Goal: Transaction & Acquisition: Purchase product/service

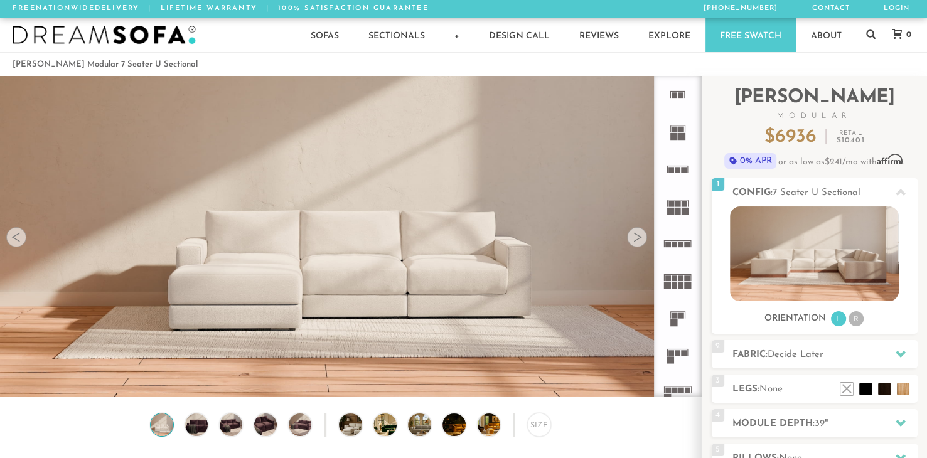
click at [638, 237] on div at bounding box center [637, 237] width 20 height 20
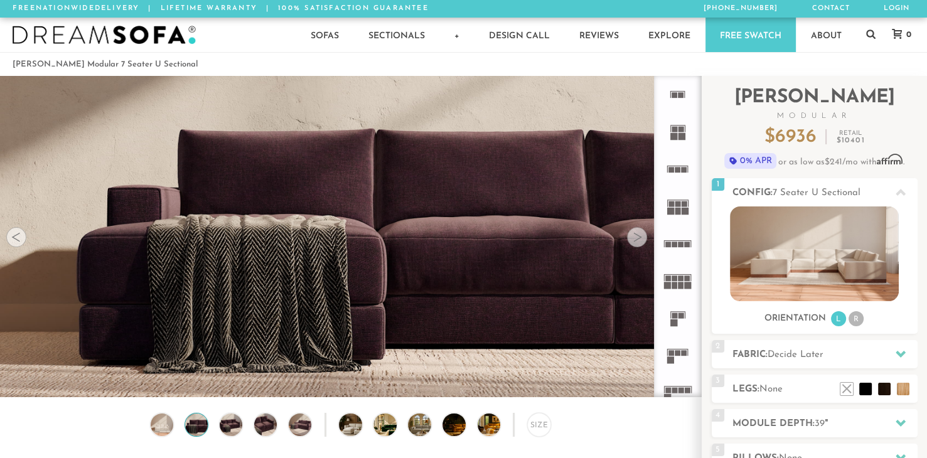
click at [639, 237] on div at bounding box center [637, 237] width 20 height 20
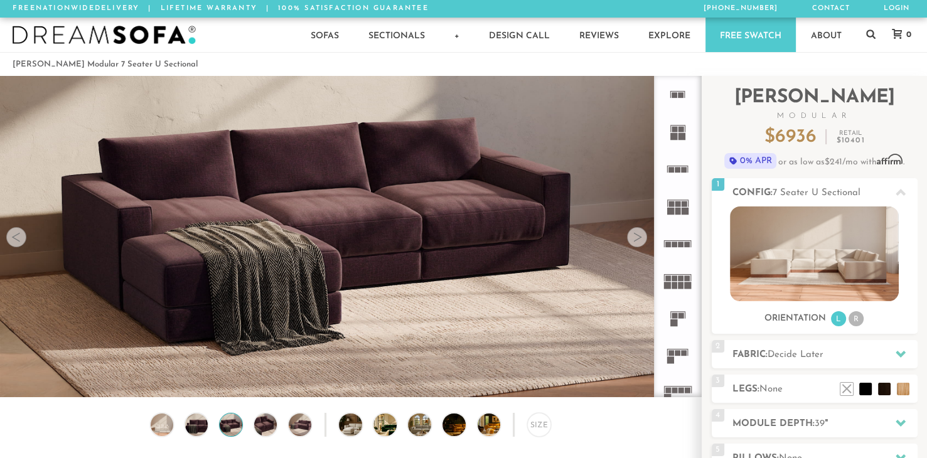
click at [641, 237] on div at bounding box center [637, 237] width 20 height 20
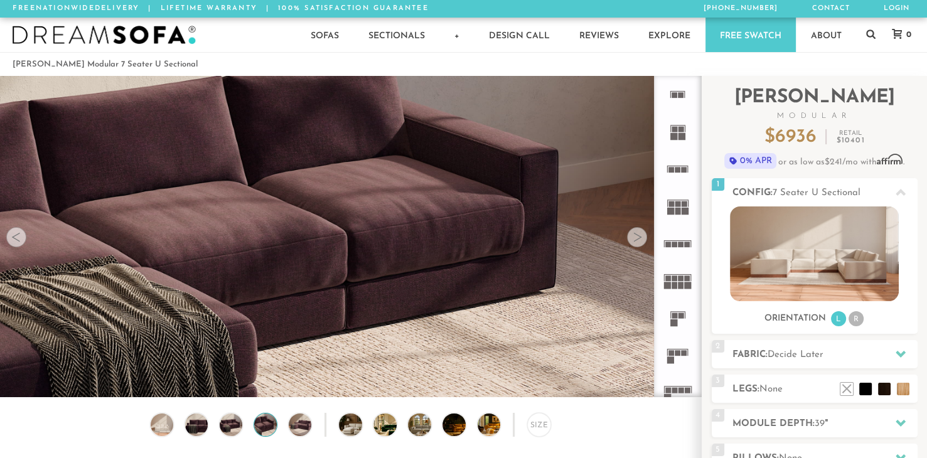
click at [641, 237] on div at bounding box center [637, 237] width 20 height 20
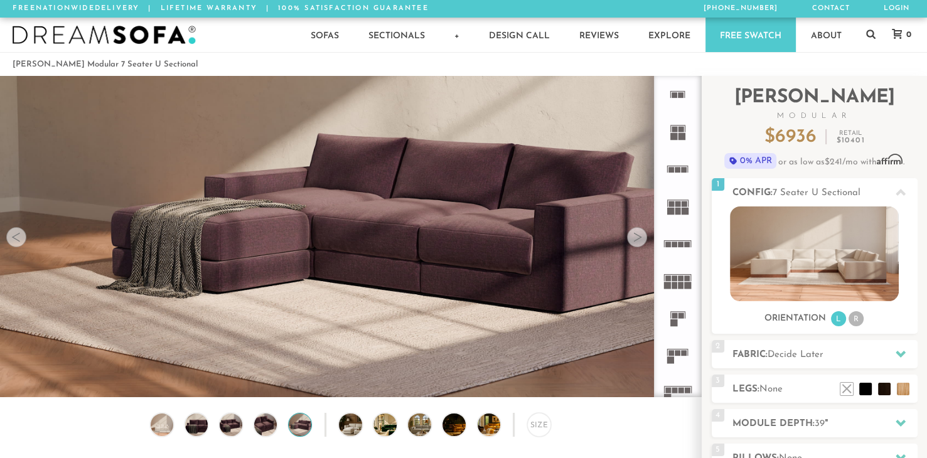
click at [641, 237] on div at bounding box center [637, 237] width 20 height 20
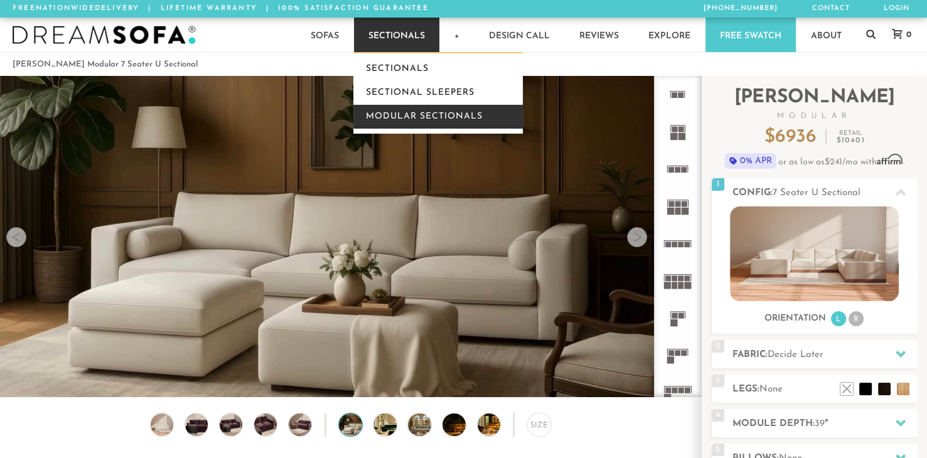
click at [399, 111] on link "Modular Sectionals" at bounding box center [437, 117] width 169 height 24
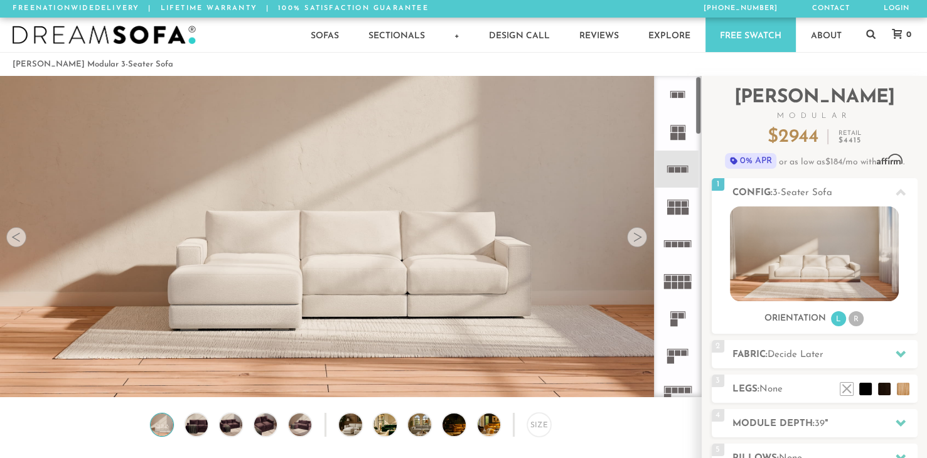
click at [688, 217] on icon at bounding box center [677, 206] width 37 height 37
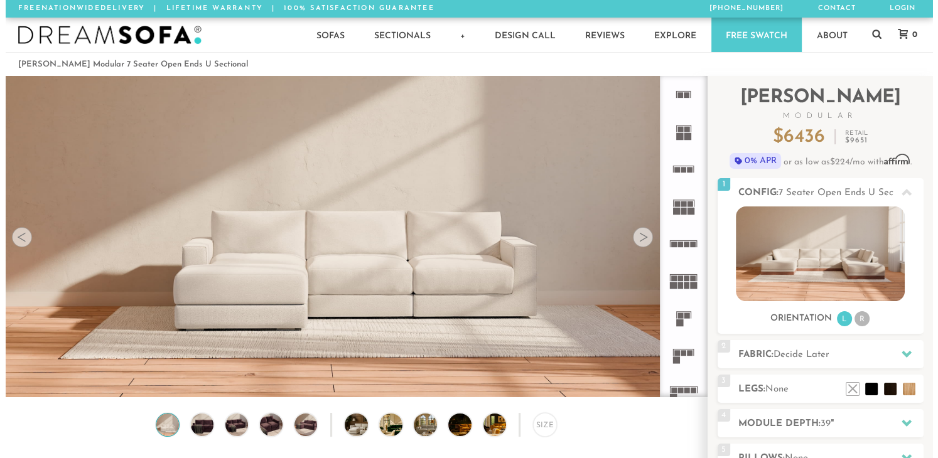
scroll to position [13868, 916]
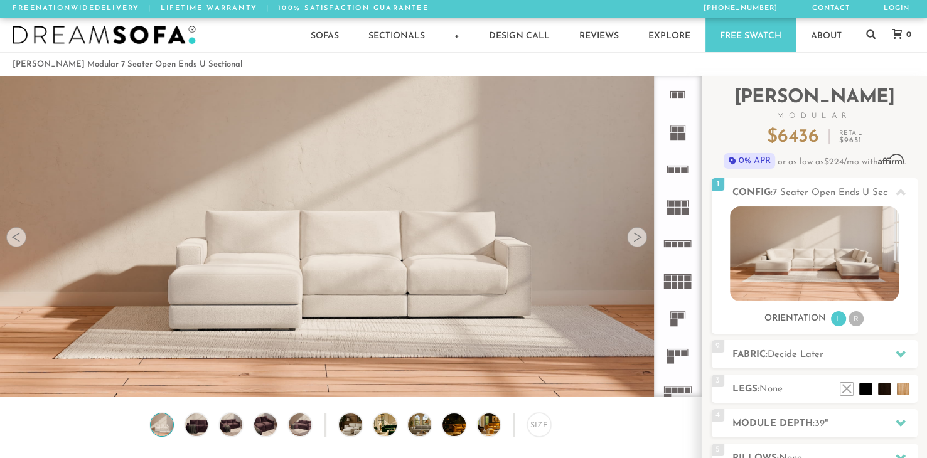
click at [646, 244] on video at bounding box center [350, 195] width 701 height 351
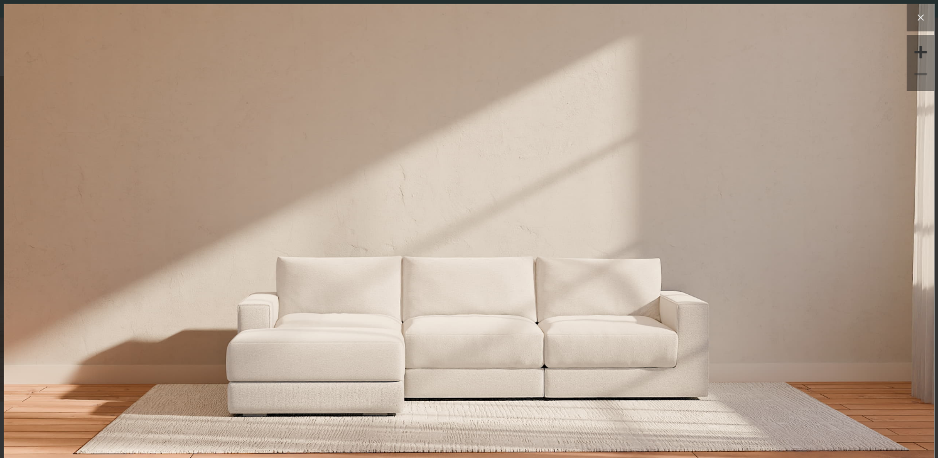
click at [906, 27] on button at bounding box center [920, 18] width 28 height 28
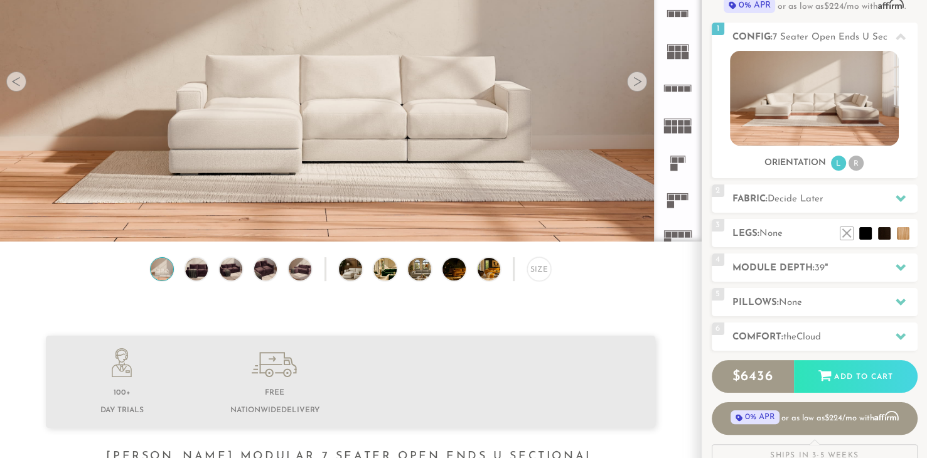
scroll to position [139, 0]
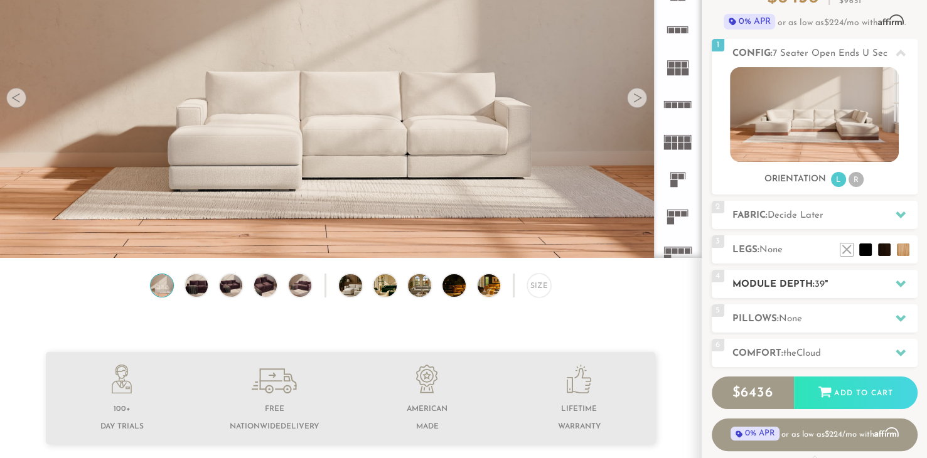
click at [779, 284] on h2 "Module Depth: 39 "" at bounding box center [824, 284] width 185 height 14
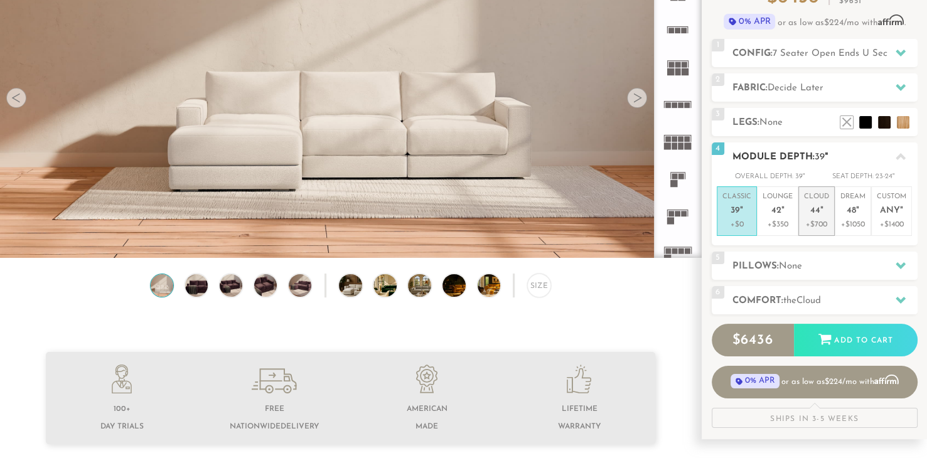
click at [817, 216] on p "Cloud 44 "" at bounding box center [816, 205] width 25 height 27
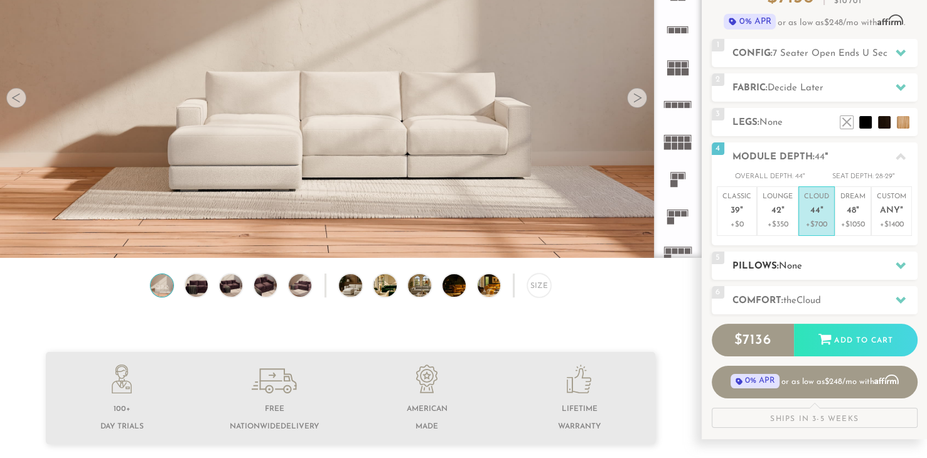
click at [816, 260] on h2 "Pillows: None" at bounding box center [824, 266] width 185 height 14
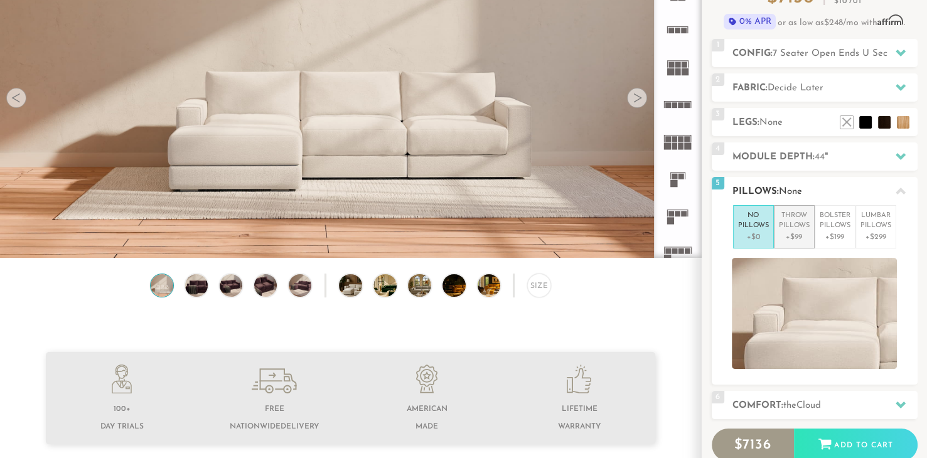
click at [803, 245] on li "Throw Pillows +$99" at bounding box center [794, 226] width 41 height 43
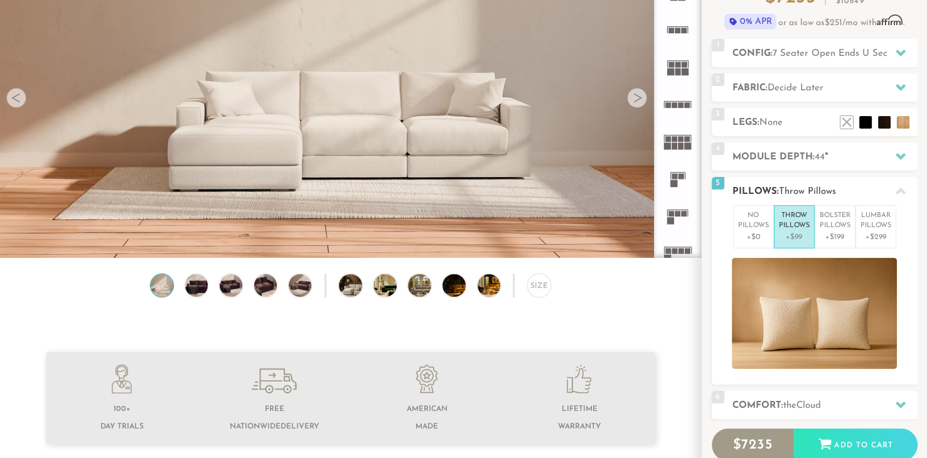
click at [775, 243] on li "Throw Pillows +$99" at bounding box center [794, 226] width 41 height 43
click at [738, 237] on p "+$0" at bounding box center [753, 237] width 31 height 11
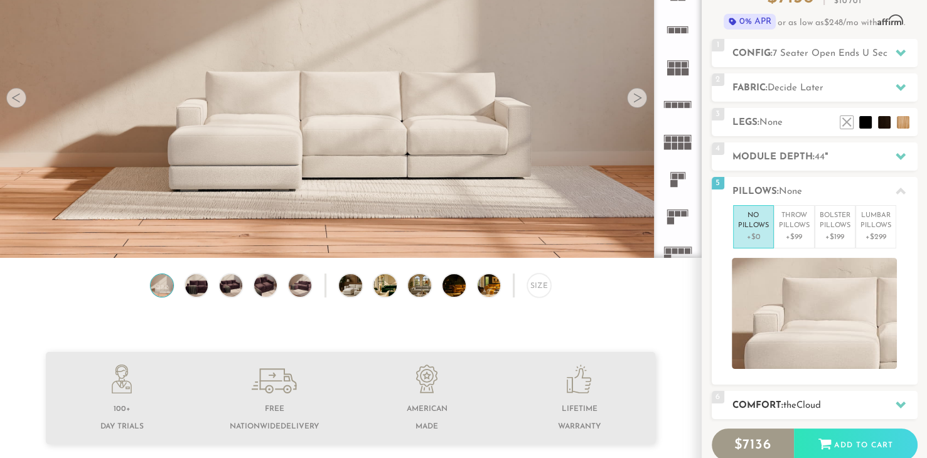
click at [812, 398] on h2 "Comfort: the Cloud" at bounding box center [824, 405] width 185 height 14
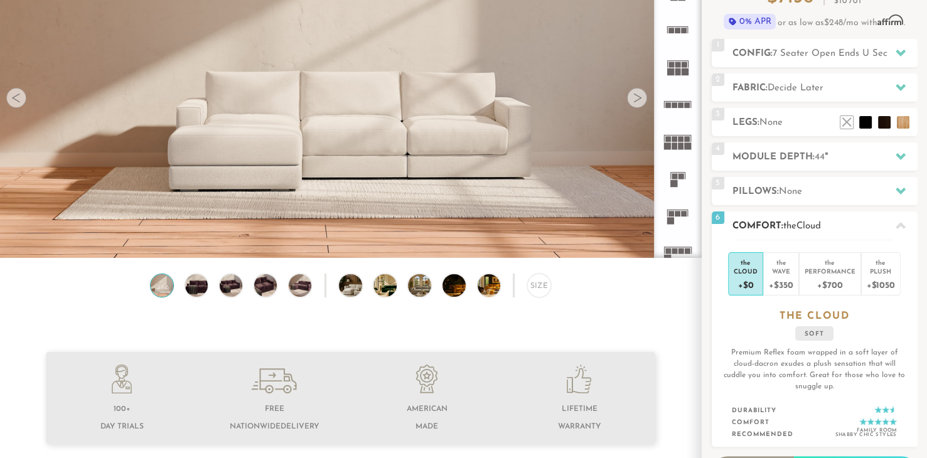
click at [812, 398] on div "the Cloud +$0 the Wave +$350 the Performance +$700 the Plush +$1050 the CLOUD s…" at bounding box center [815, 344] width 206 height 208
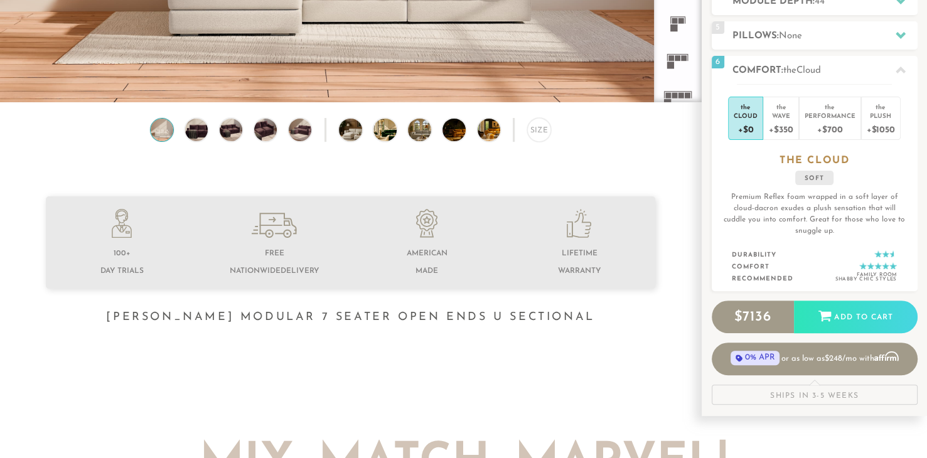
scroll to position [264, 0]
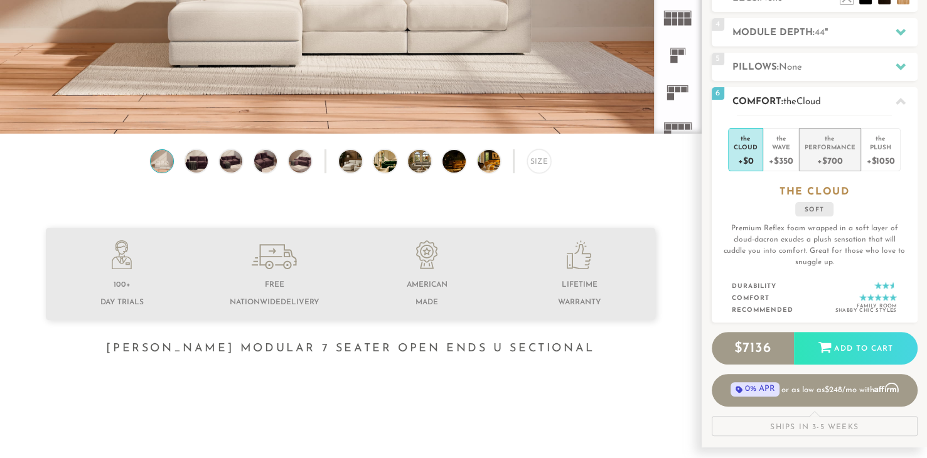
click at [830, 147] on div "Performance" at bounding box center [829, 146] width 51 height 9
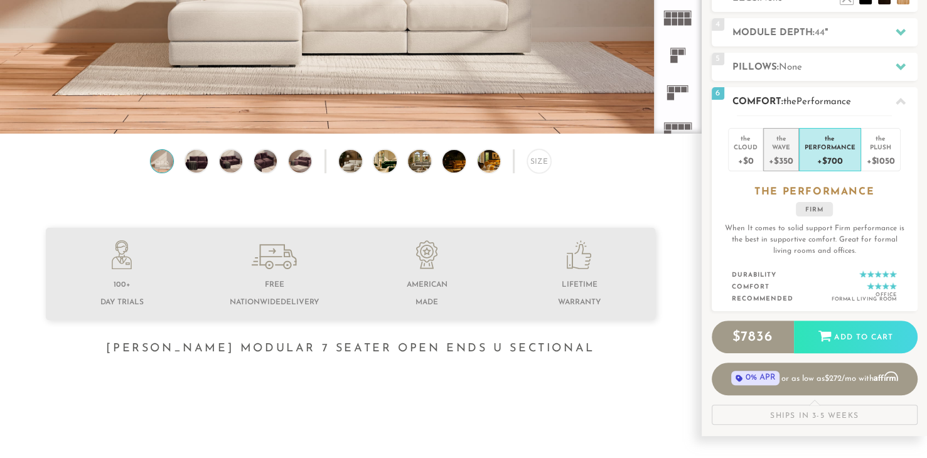
click at [783, 161] on div "+$350" at bounding box center [781, 160] width 24 height 18
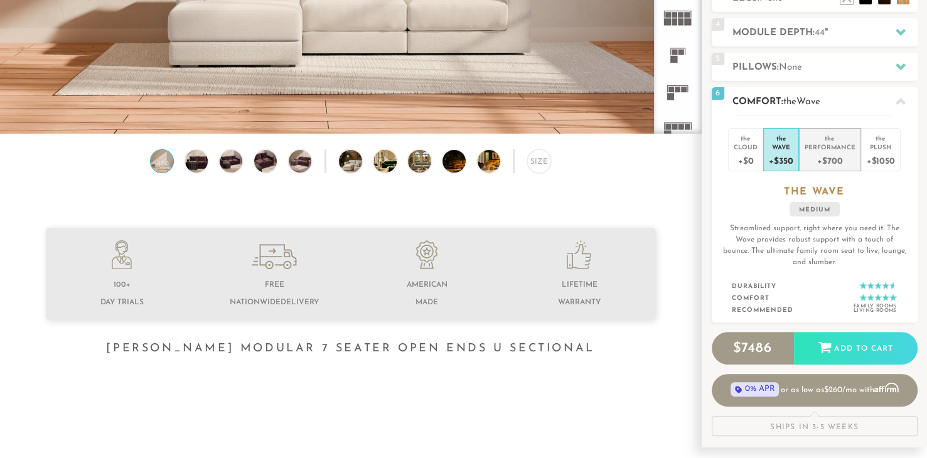
click at [838, 163] on div "+$700" at bounding box center [829, 160] width 51 height 18
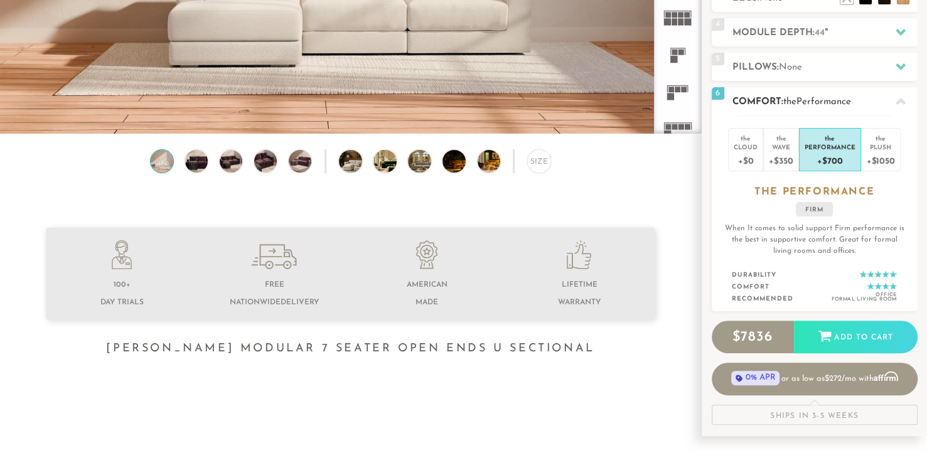
drag, startPoint x: 881, startPoint y: 152, endPoint x: 899, endPoint y: 211, distance: 60.9
click at [899, 211] on div "the Cloud +$0 the Wave +$350 the Performance +$700 the Plush +$1050 the PERFORM…" at bounding box center [815, 213] width 206 height 196
click at [864, 132] on li "the Plush +$1050" at bounding box center [881, 149] width 40 height 43
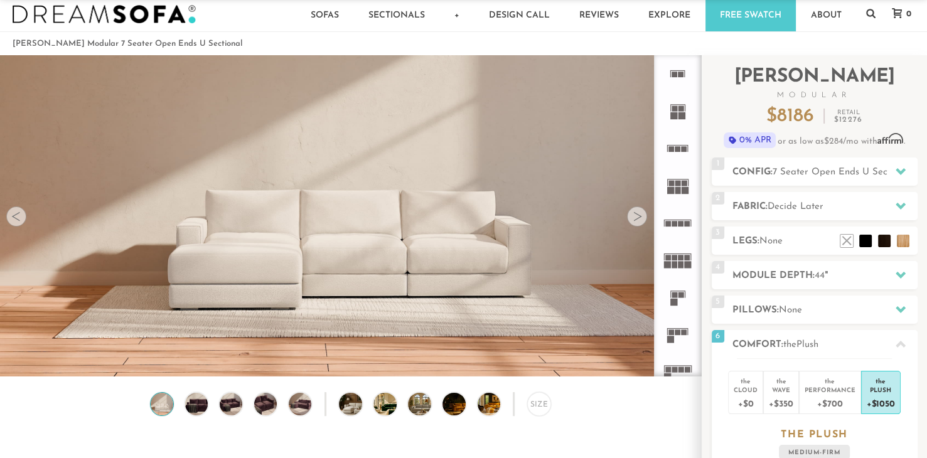
scroll to position [5, 0]
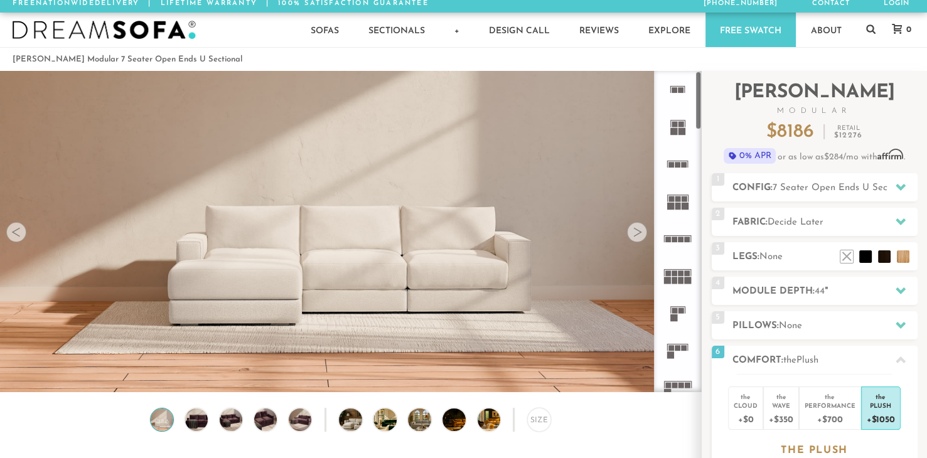
click at [675, 286] on icon at bounding box center [677, 275] width 37 height 37
click at [676, 286] on icon at bounding box center [677, 275] width 37 height 37
click at [638, 234] on div at bounding box center [637, 232] width 20 height 20
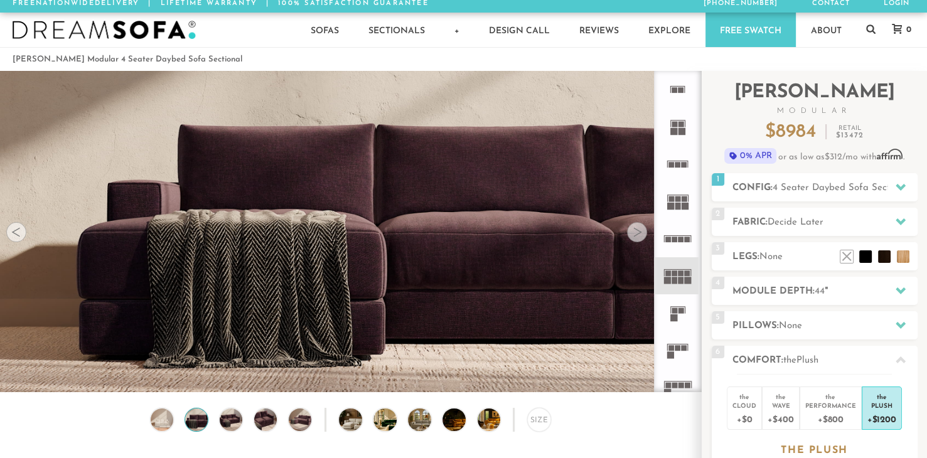
click at [638, 234] on div at bounding box center [637, 232] width 20 height 20
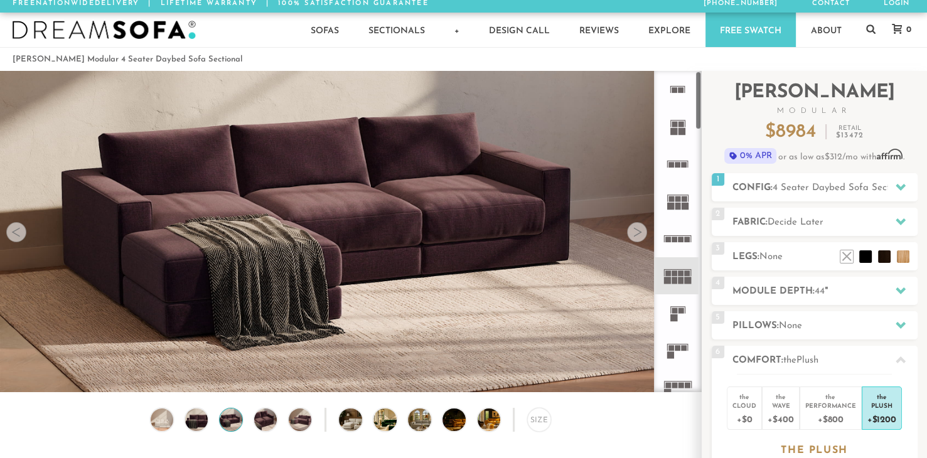
click at [668, 289] on icon at bounding box center [677, 275] width 37 height 37
click at [676, 277] on rect at bounding box center [674, 280] width 6 height 7
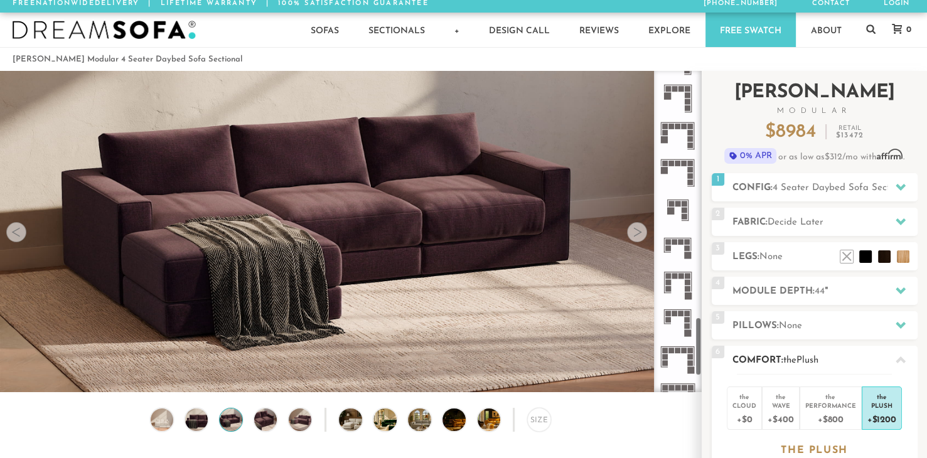
scroll to position [1463, 0]
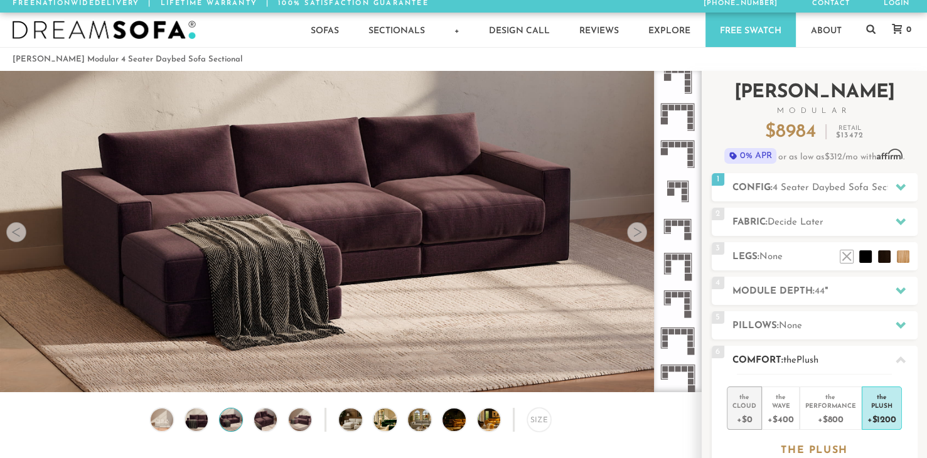
drag, startPoint x: 697, startPoint y: 115, endPoint x: 754, endPoint y: 397, distance: 287.5
click at [754, 397] on div "Introducing Landon Modular $ 8984 Retail $ 13472 $ 8984 Retail $ 13472 0% APR o…" at bounding box center [814, 394] width 225 height 646
